Goal: Information Seeking & Learning: Learn about a topic

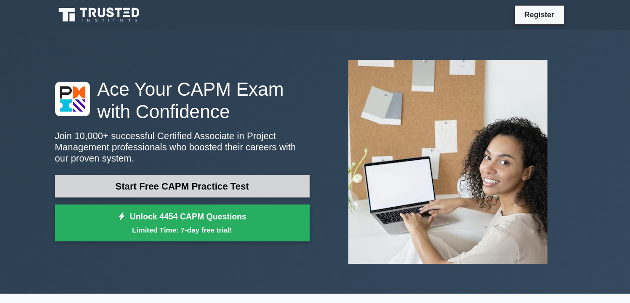
click at [144, 182] on link "Start Free CAPM Practice Test" at bounding box center [182, 186] width 255 height 22
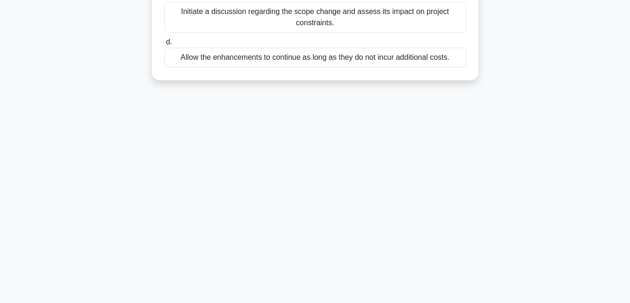
scroll to position [201, 0]
